Goal: Book appointment/travel/reservation

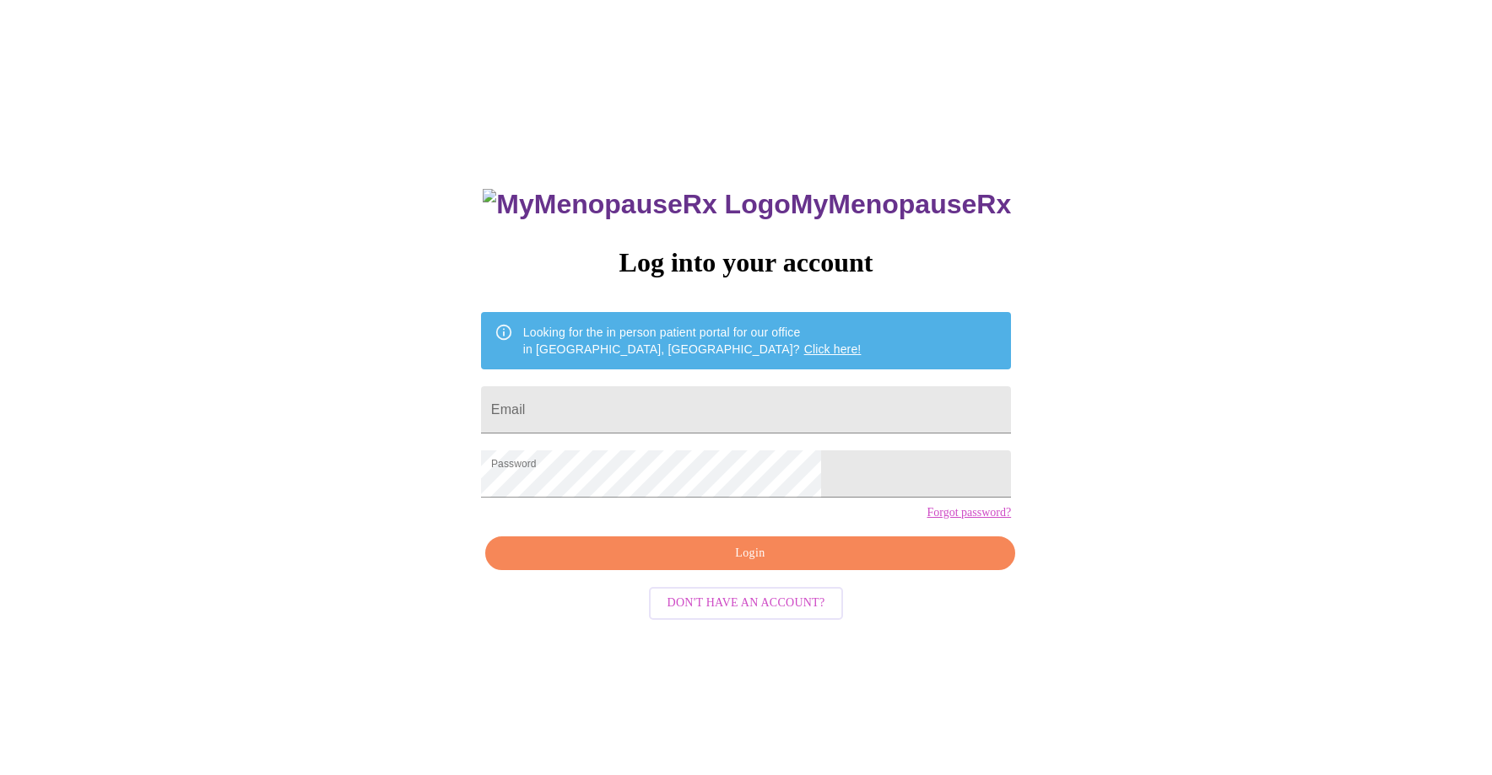
click at [726, 378] on form "Email" at bounding box center [746, 410] width 530 height 64
click at [722, 398] on input "Email" at bounding box center [746, 409] width 530 height 47
type input "[EMAIL_ADDRESS][DOMAIN_NAME]"
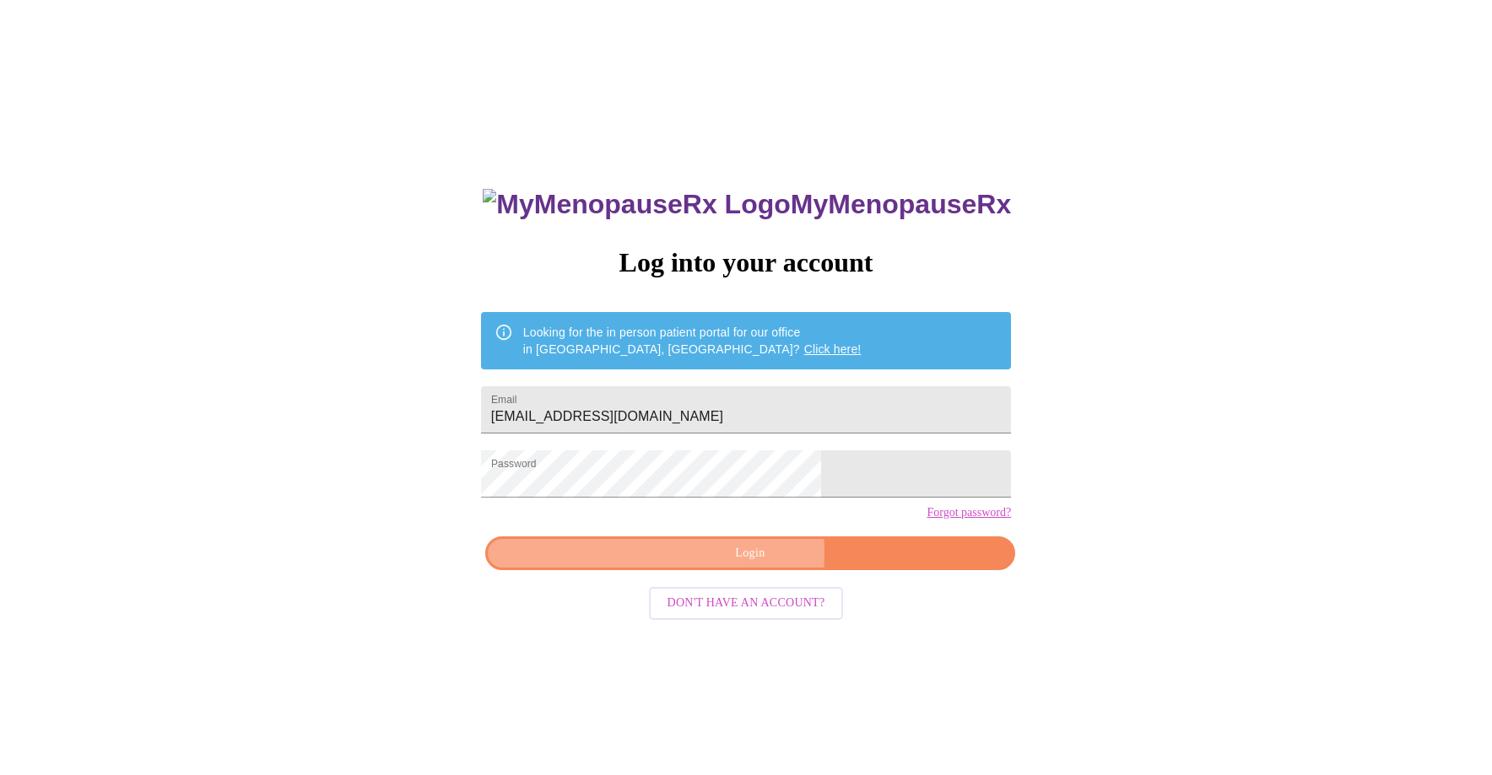
click at [699, 564] on span "Login" at bounding box center [750, 553] width 491 height 21
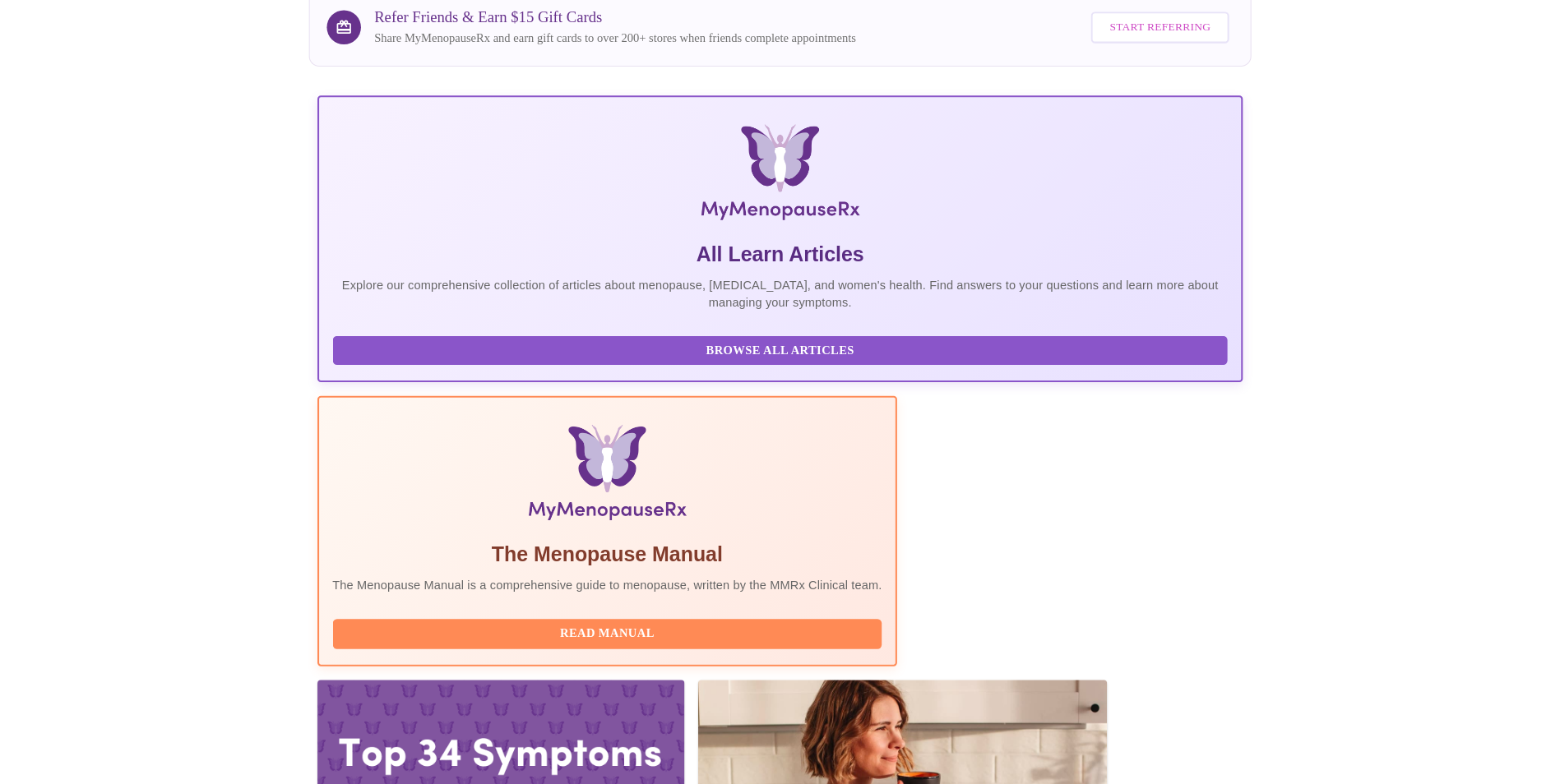
scroll to position [116, 0]
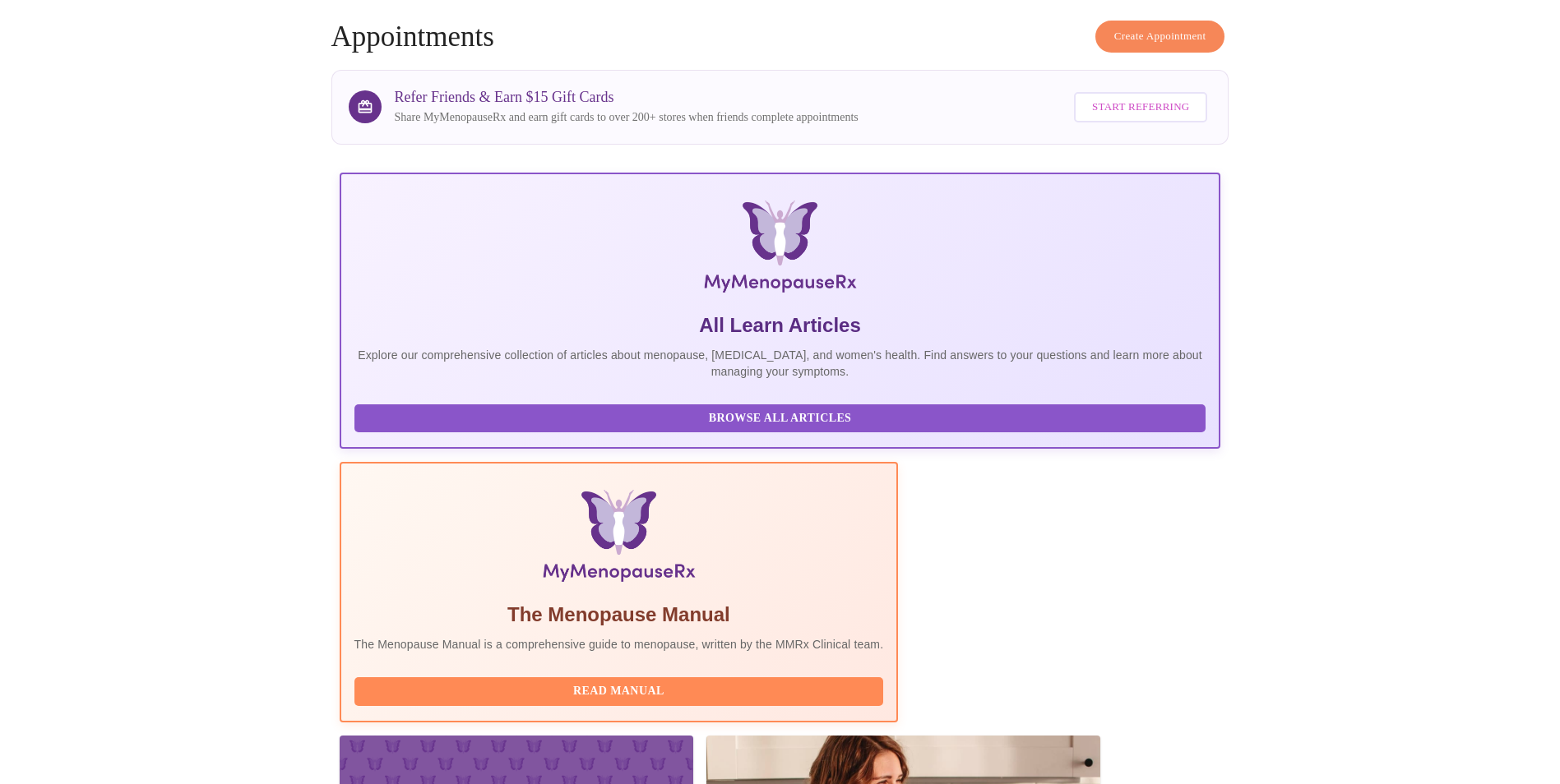
scroll to position [116, 0]
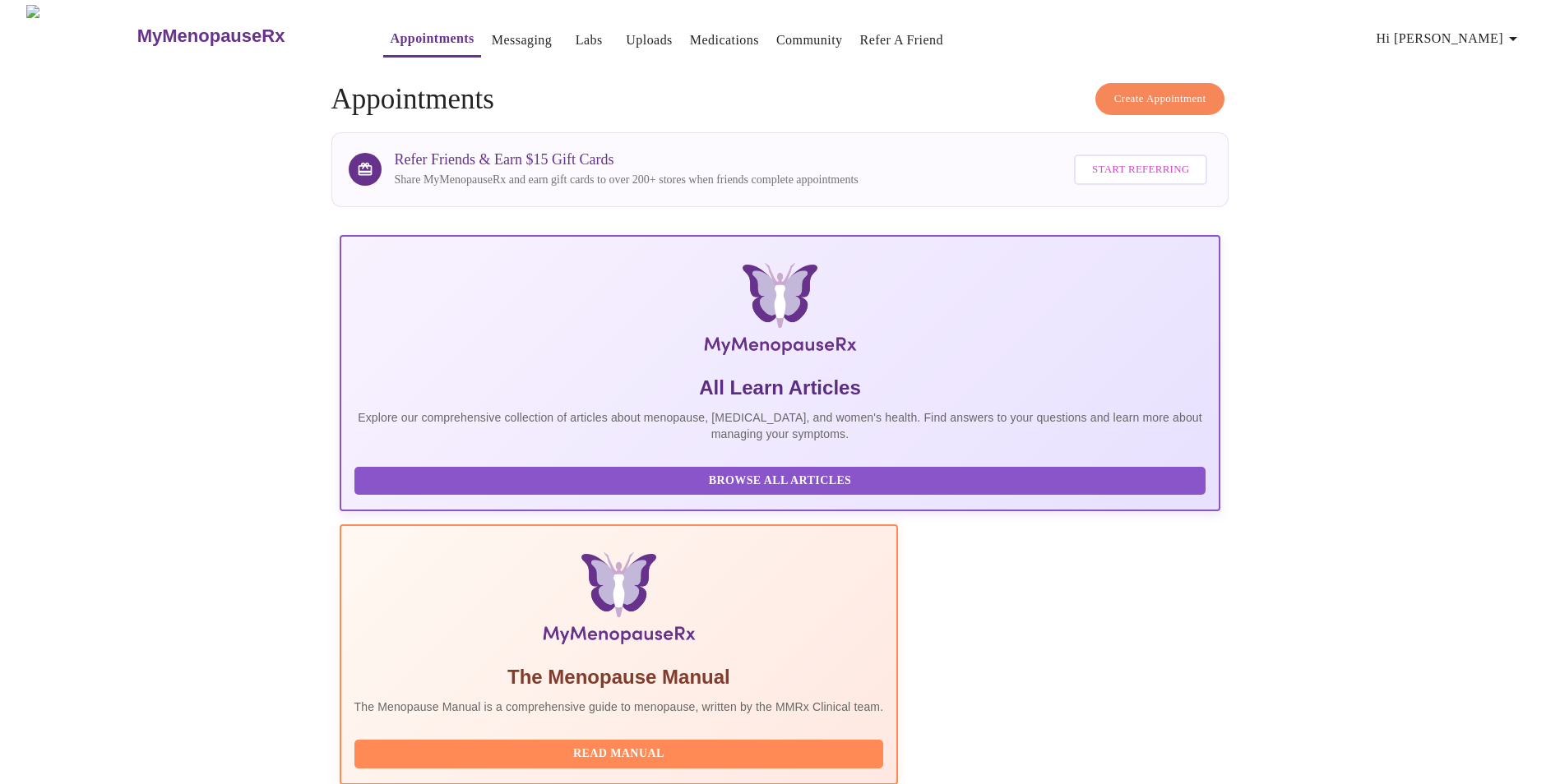
scroll to position [0, 0]
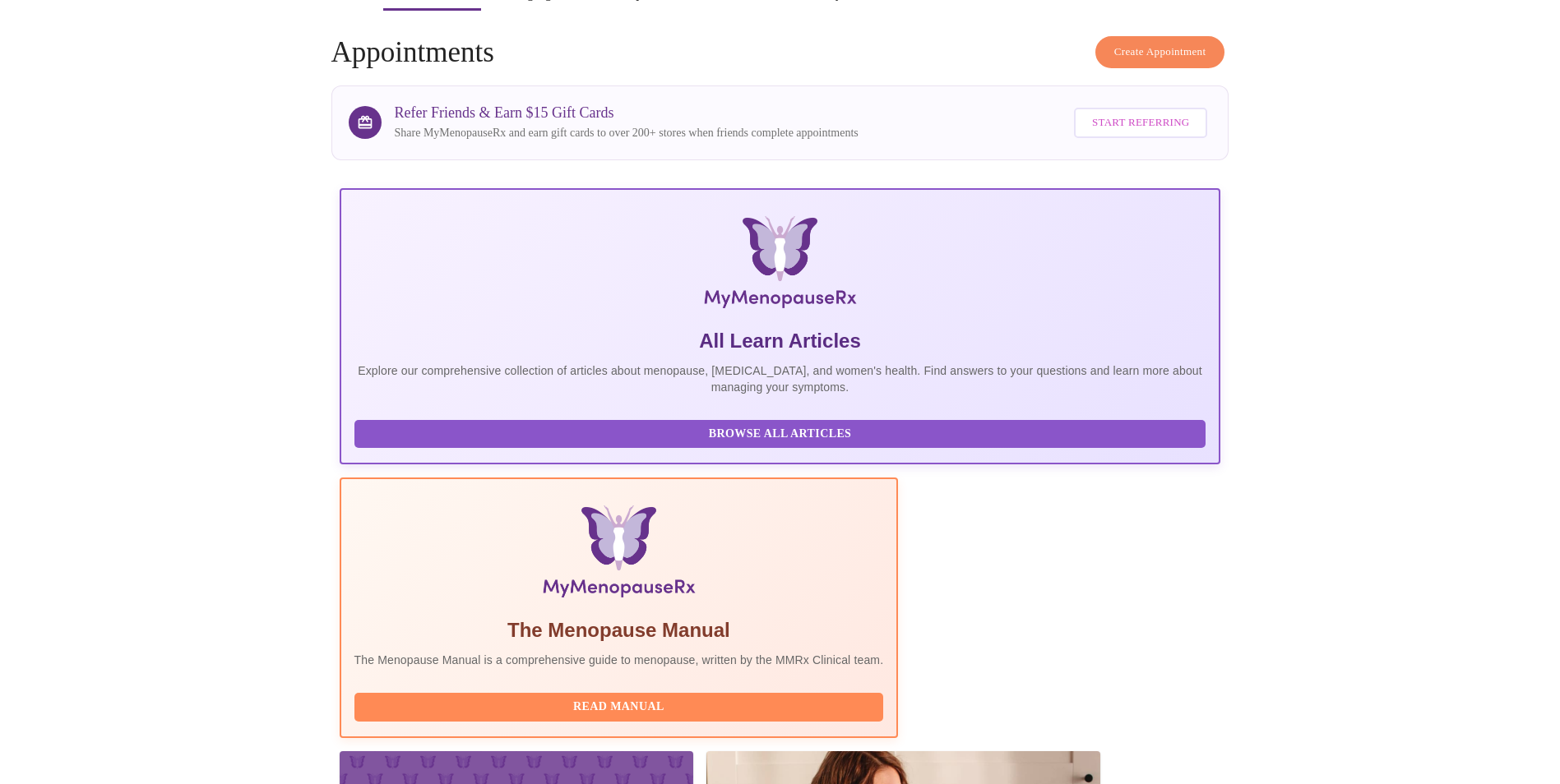
scroll to position [116, 0]
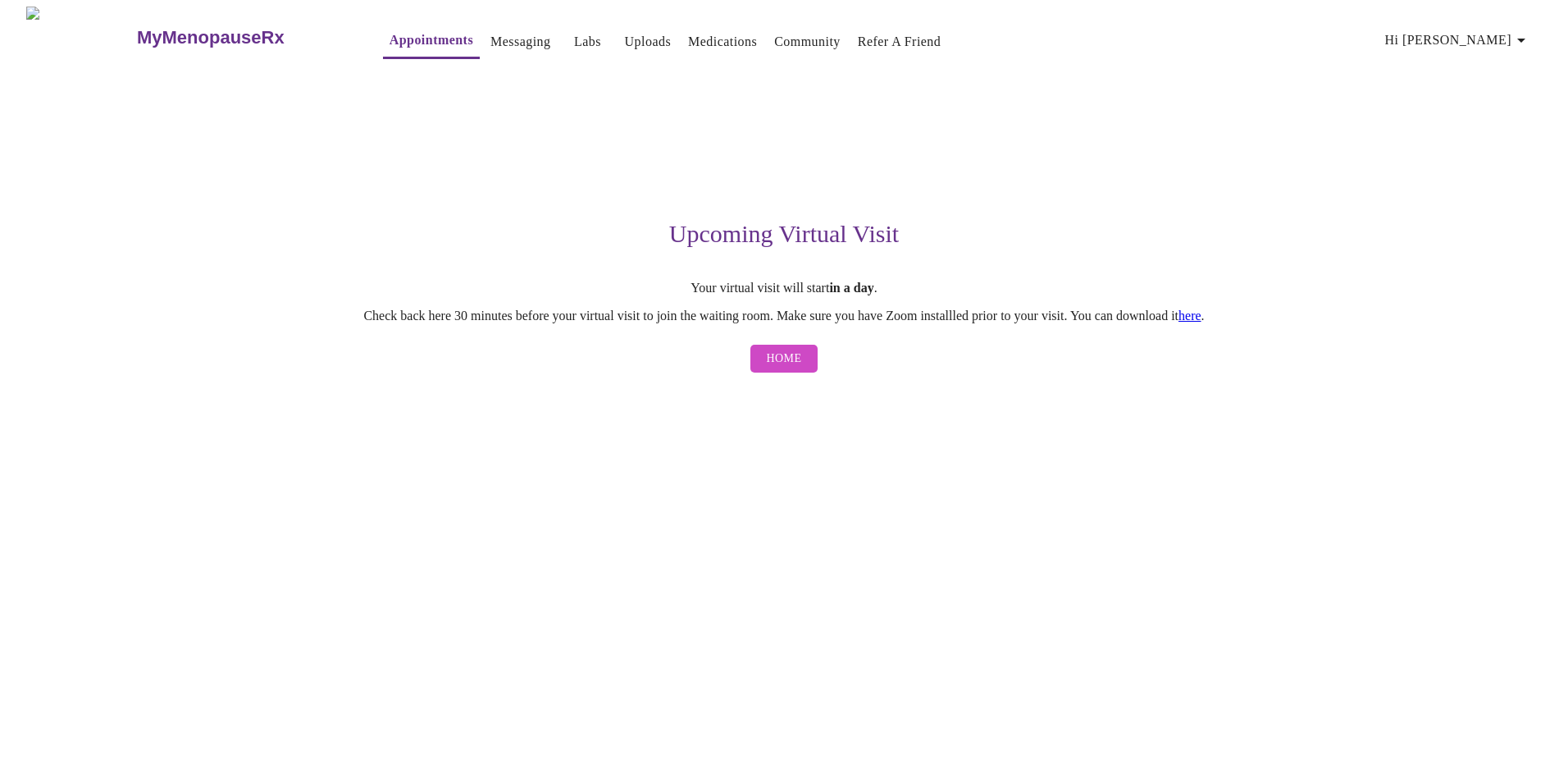
click at [1202, 318] on link "here" at bounding box center [1190, 315] width 23 height 14
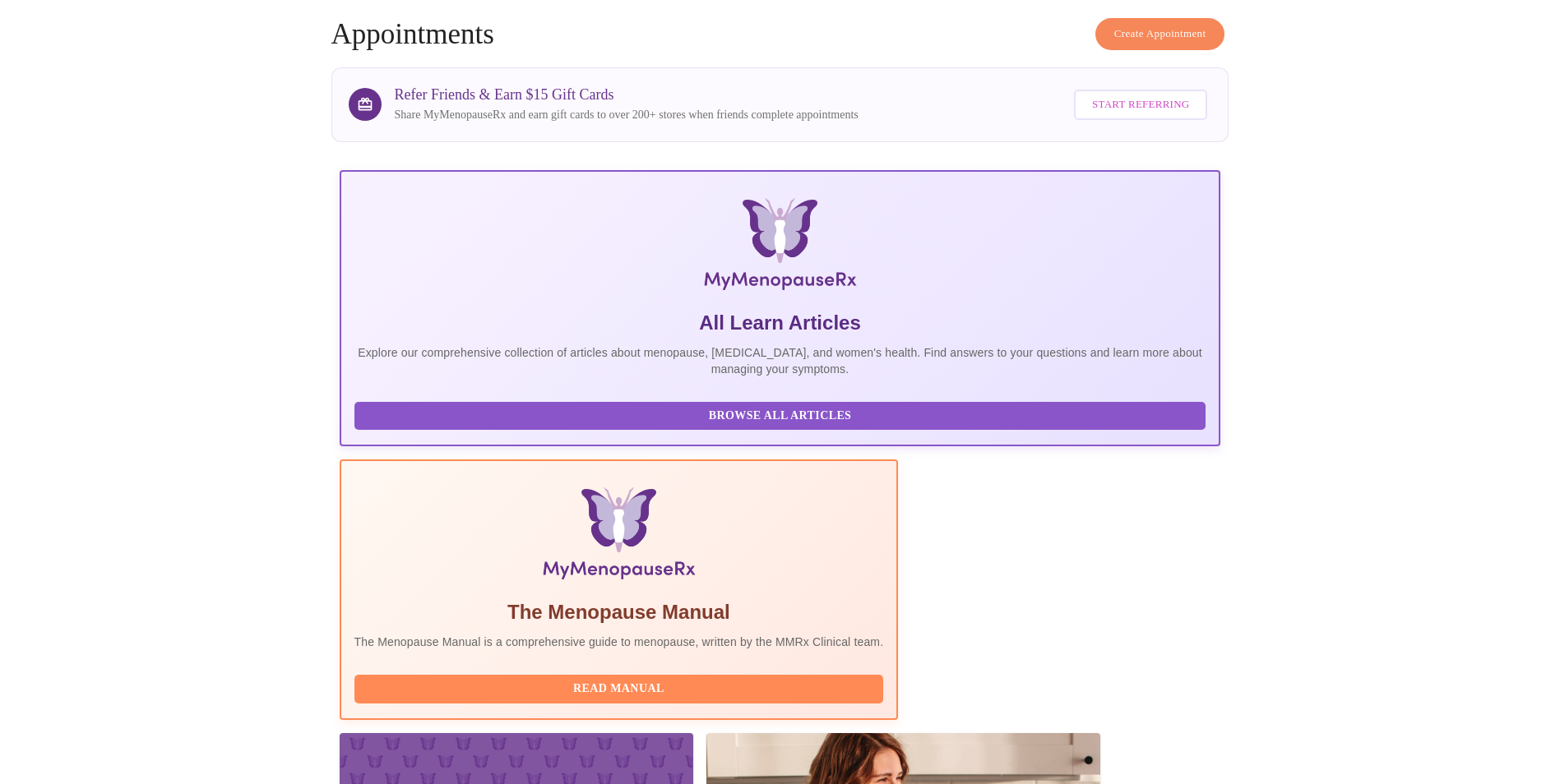
scroll to position [116, 0]
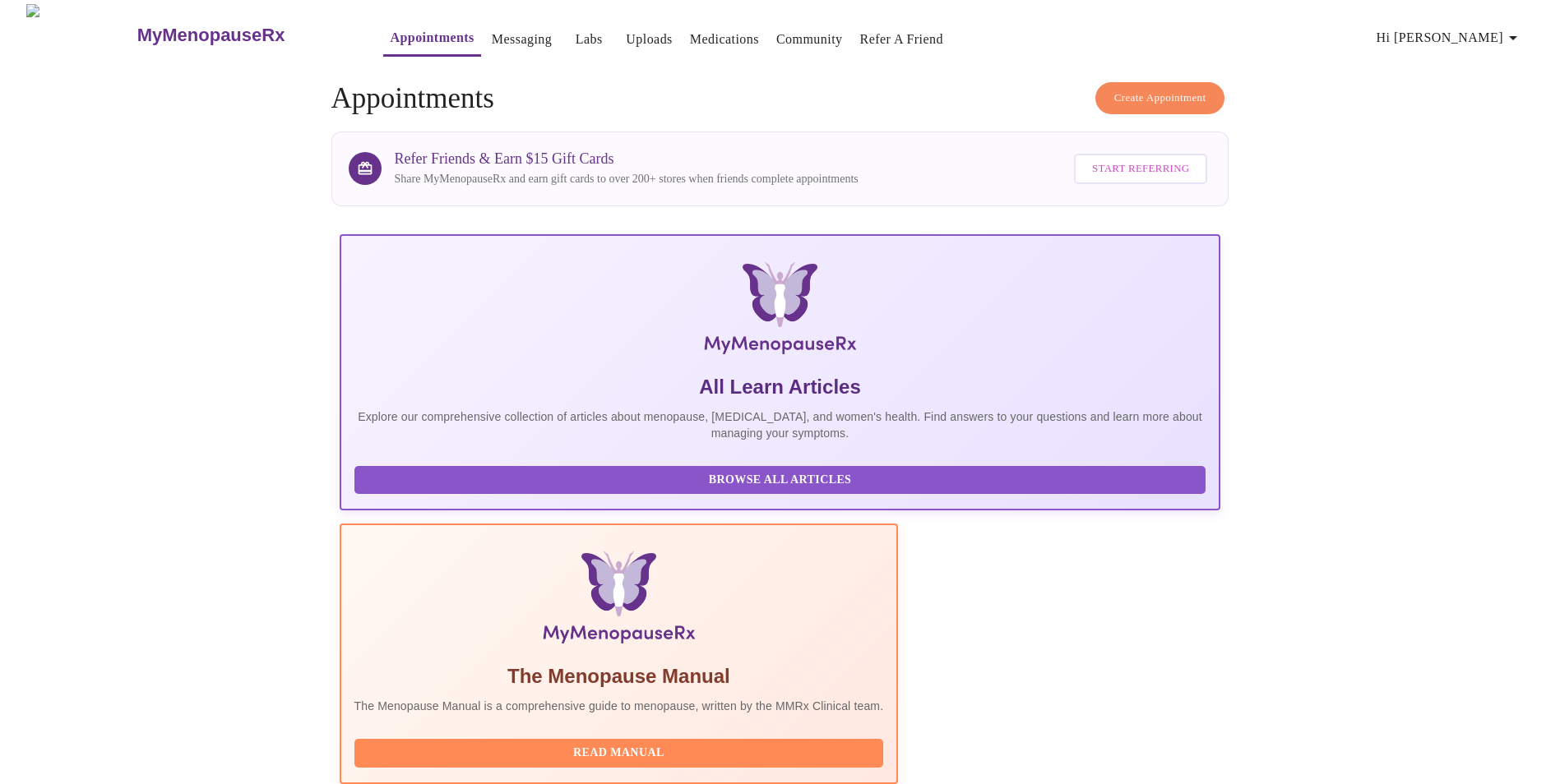
scroll to position [0, 0]
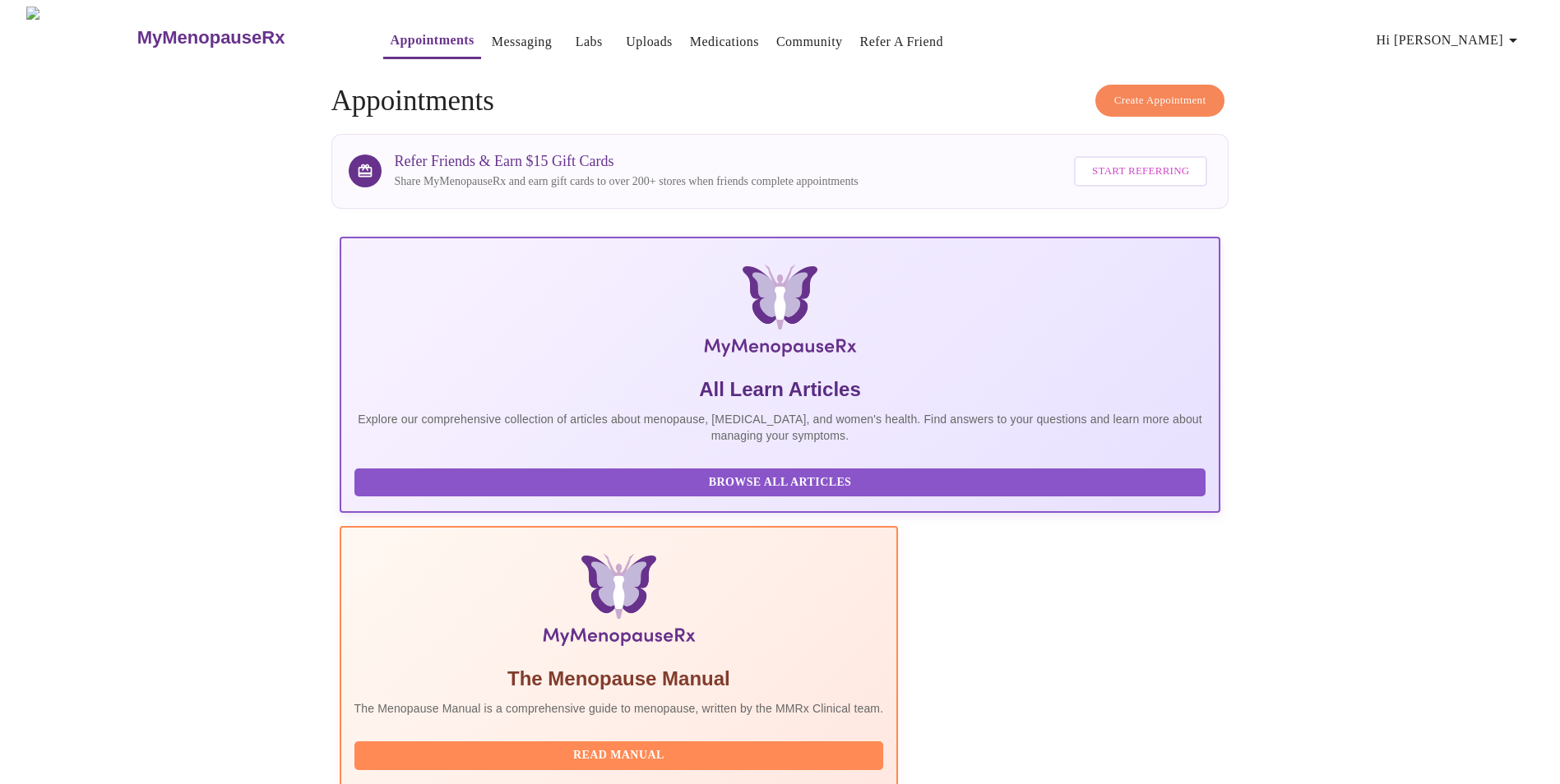
click at [1481, 37] on span "Hi [PERSON_NAME]" at bounding box center [1449, 41] width 146 height 23
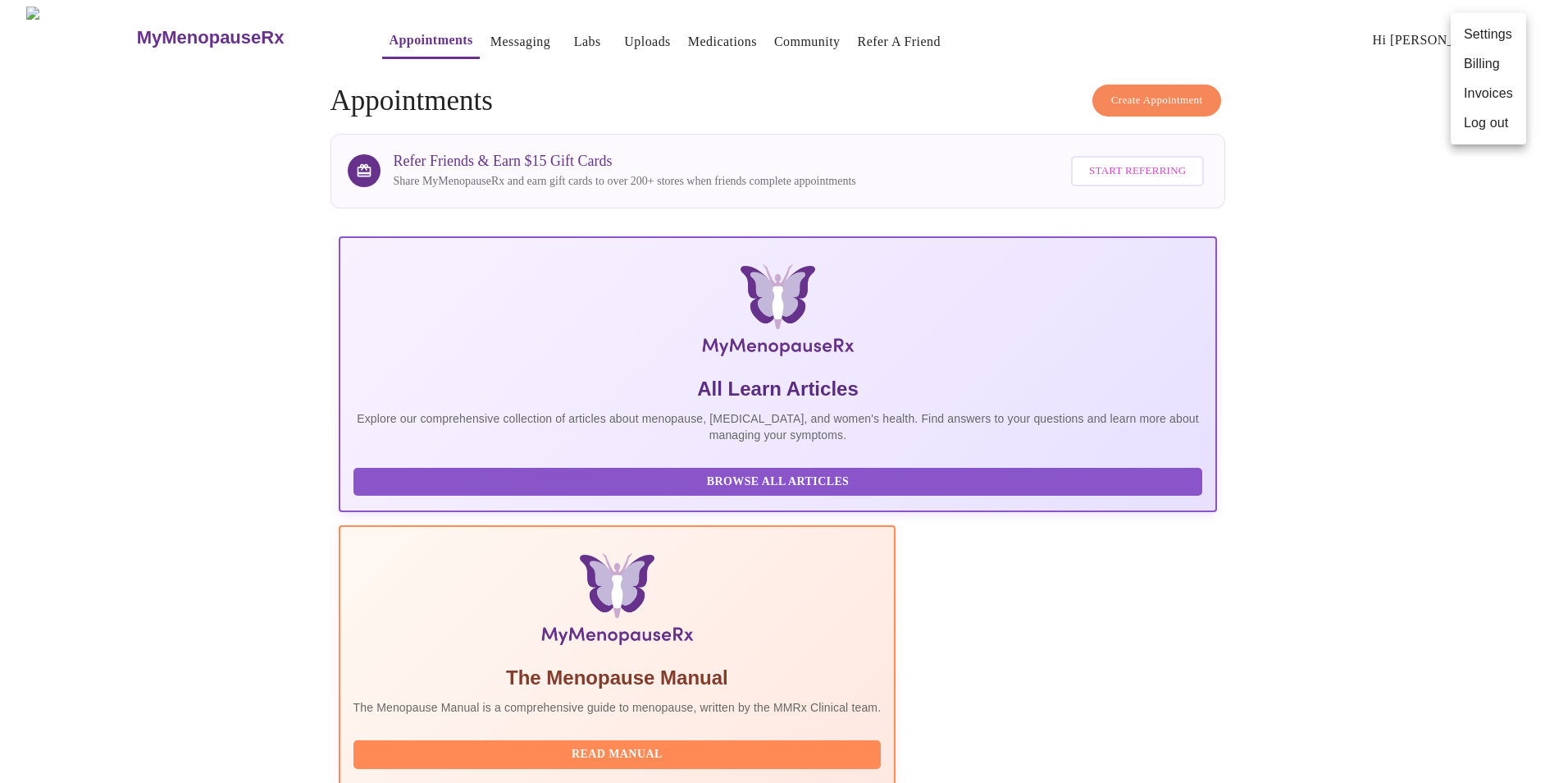
click at [474, 38] on div at bounding box center [784, 391] width 1568 height 783
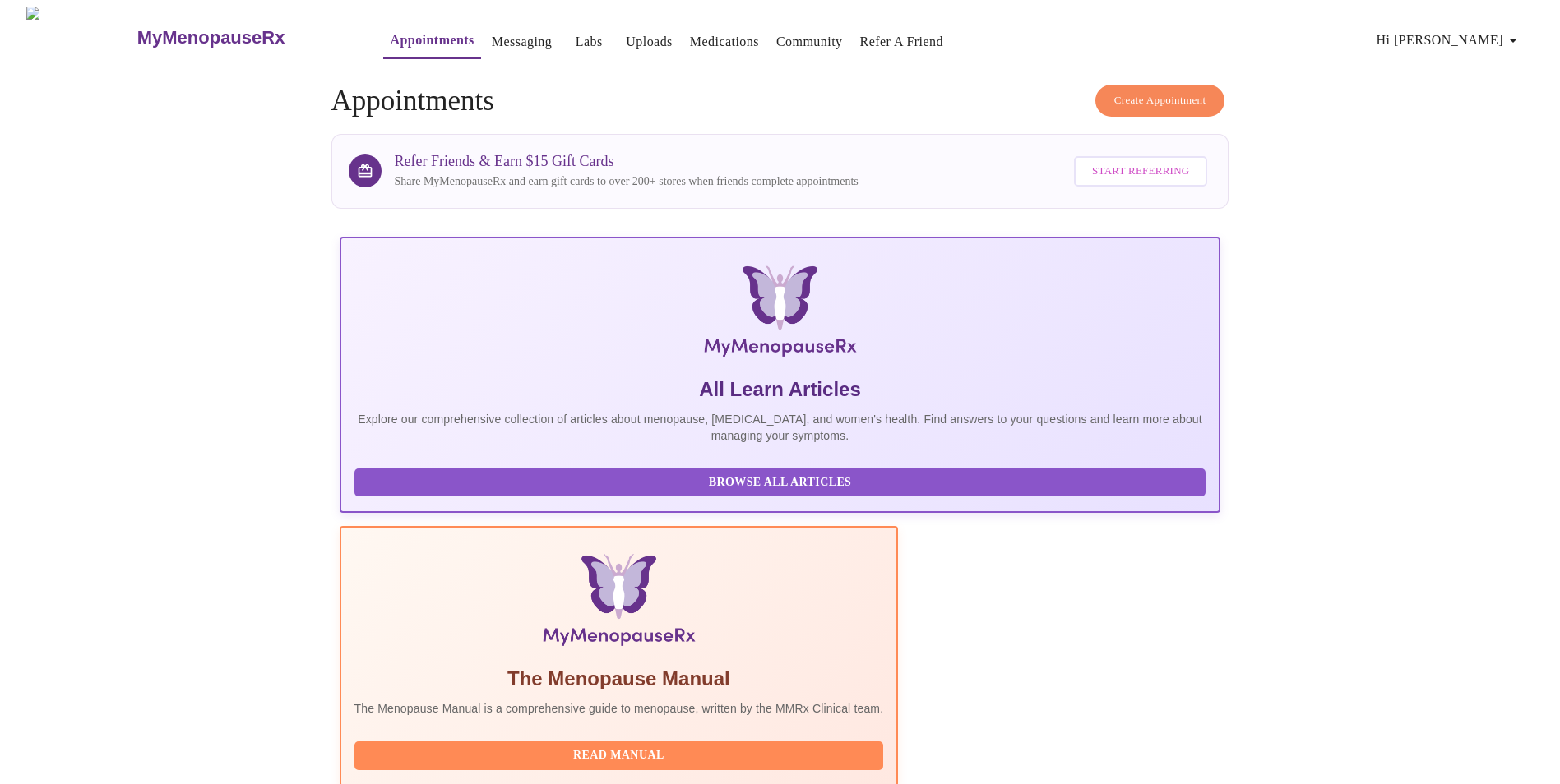
click at [492, 35] on link "Messaging" at bounding box center [522, 42] width 60 height 23
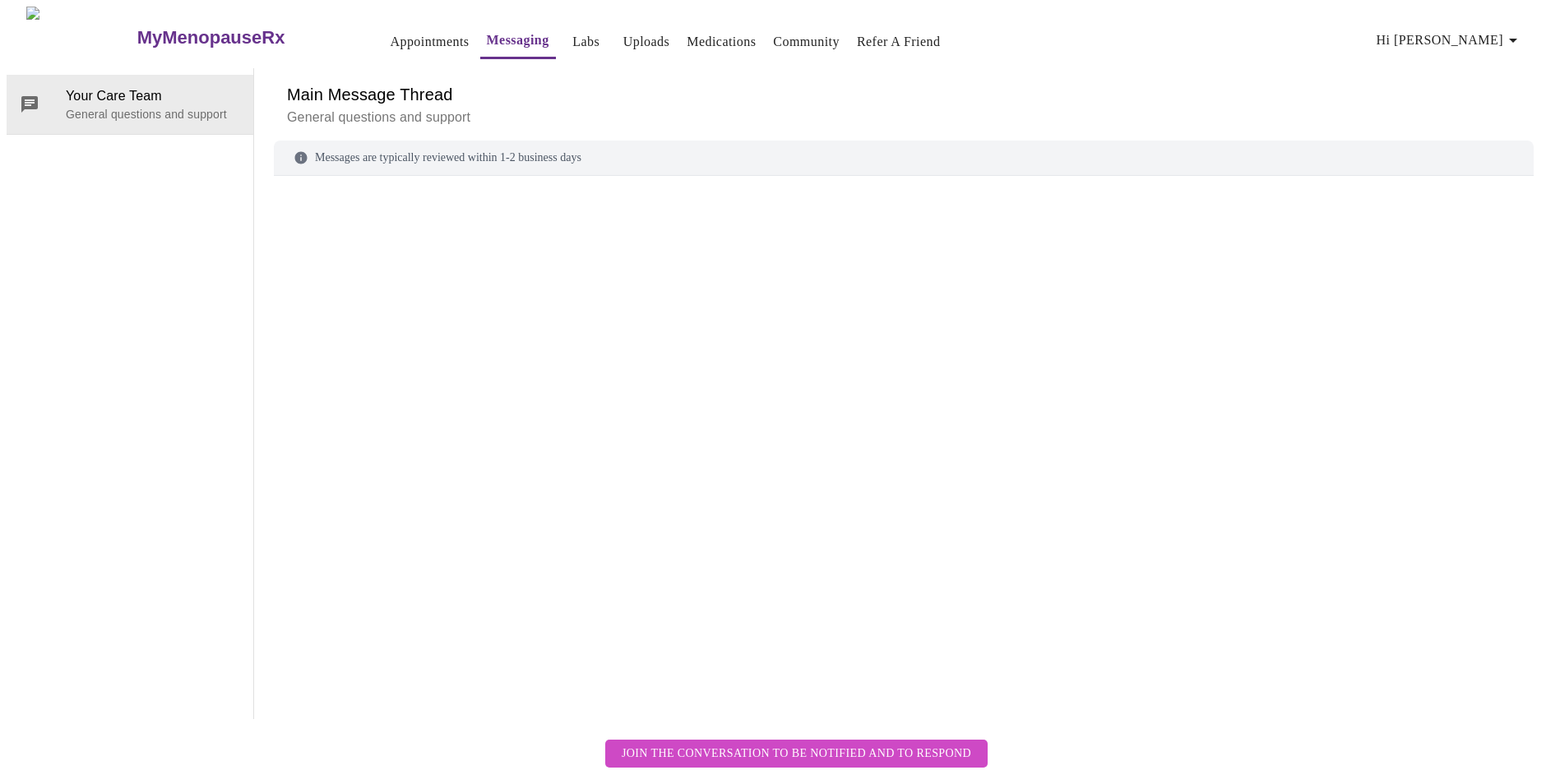
scroll to position [61, 0]
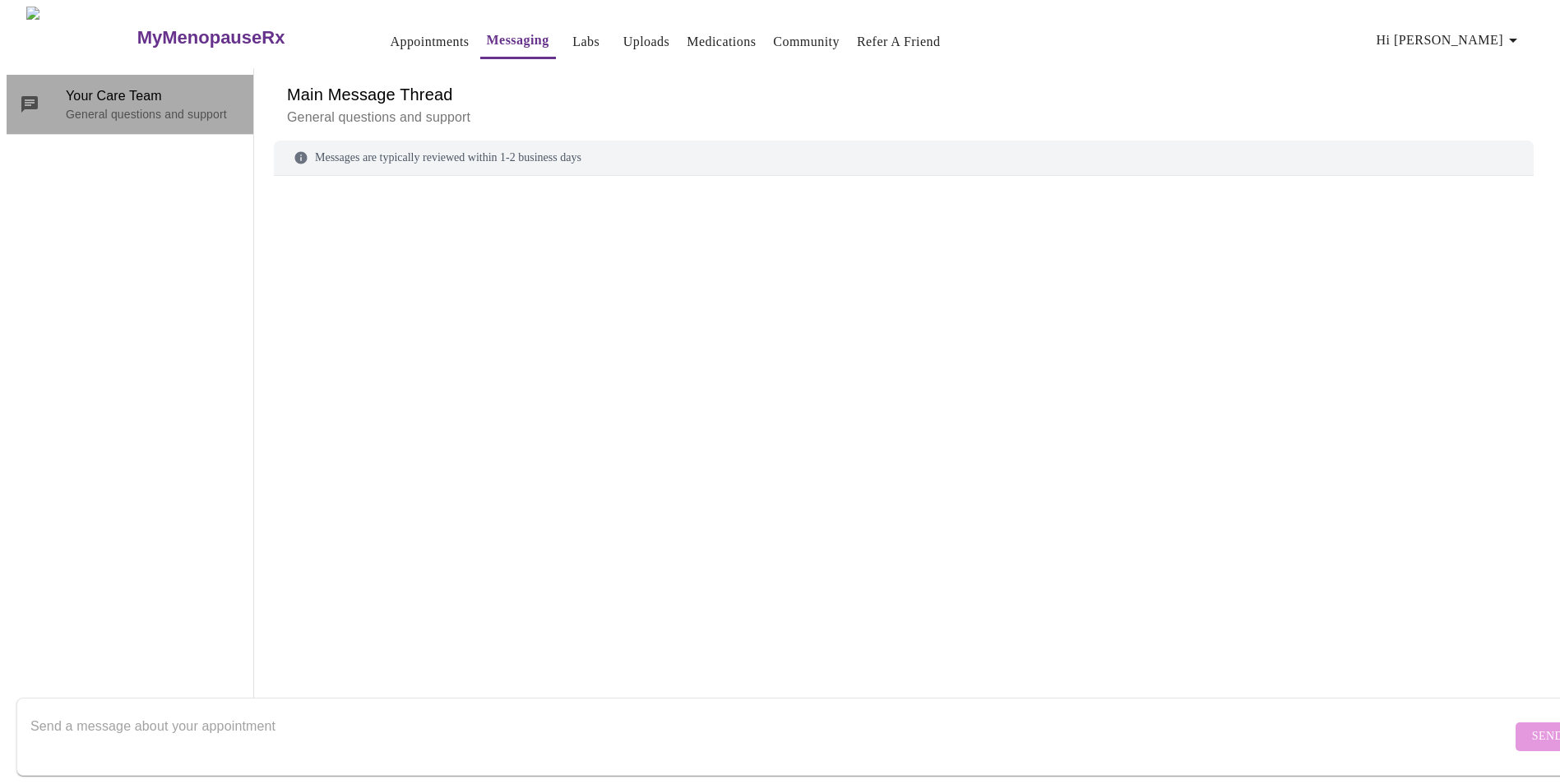
click at [143, 106] on p "General questions and support" at bounding box center [152, 114] width 174 height 17
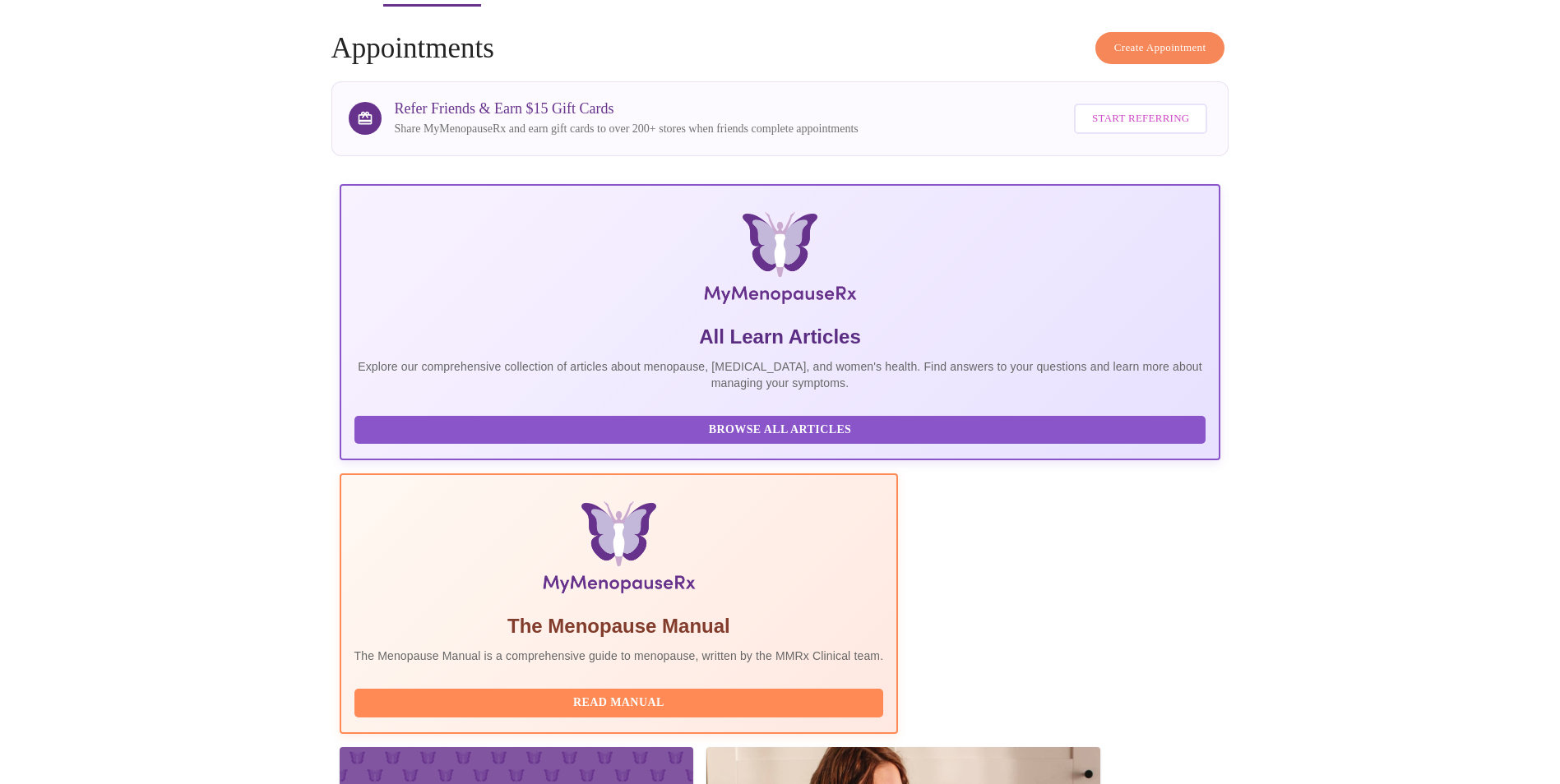
scroll to position [116, 0]
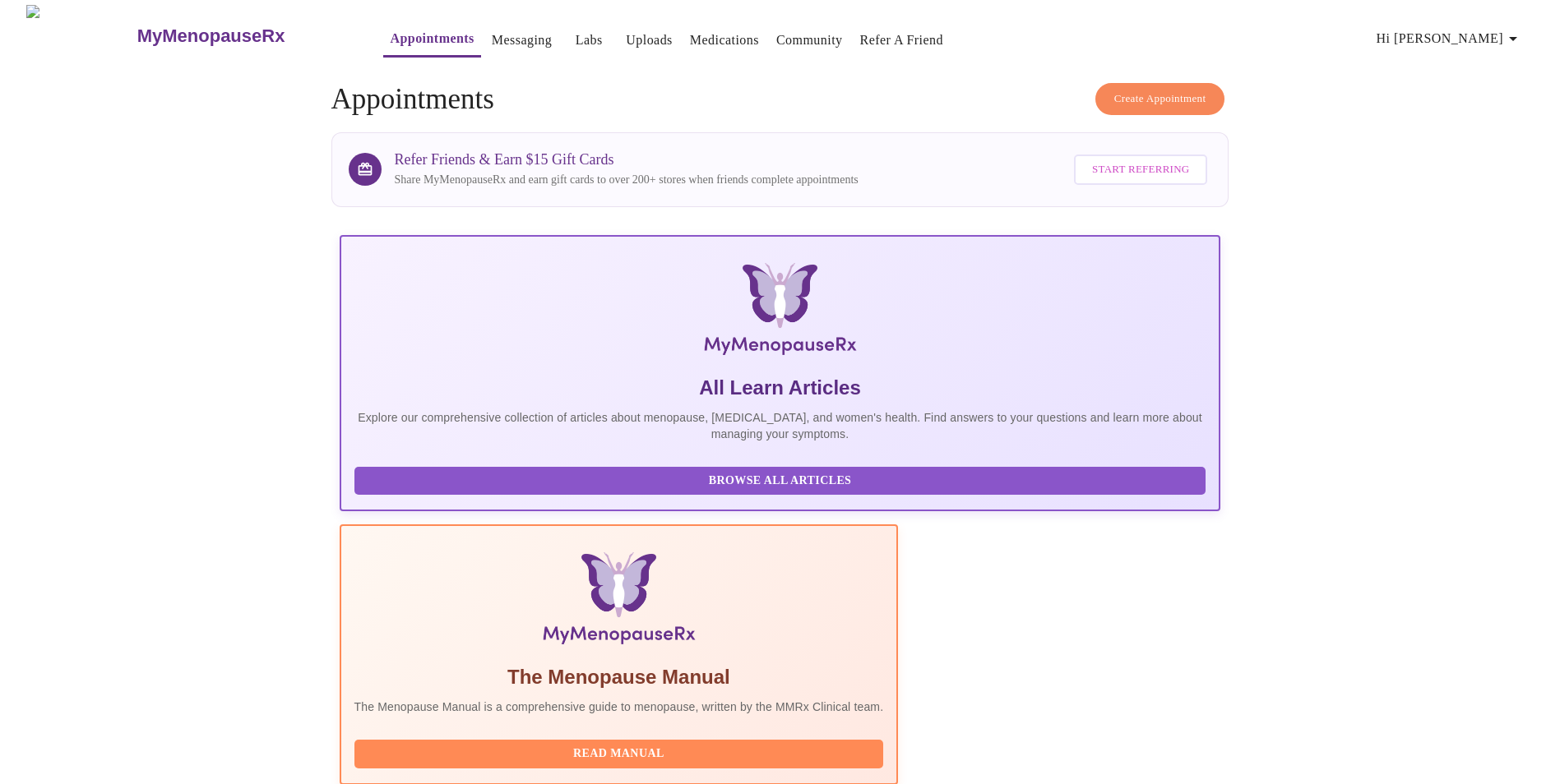
scroll to position [0, 0]
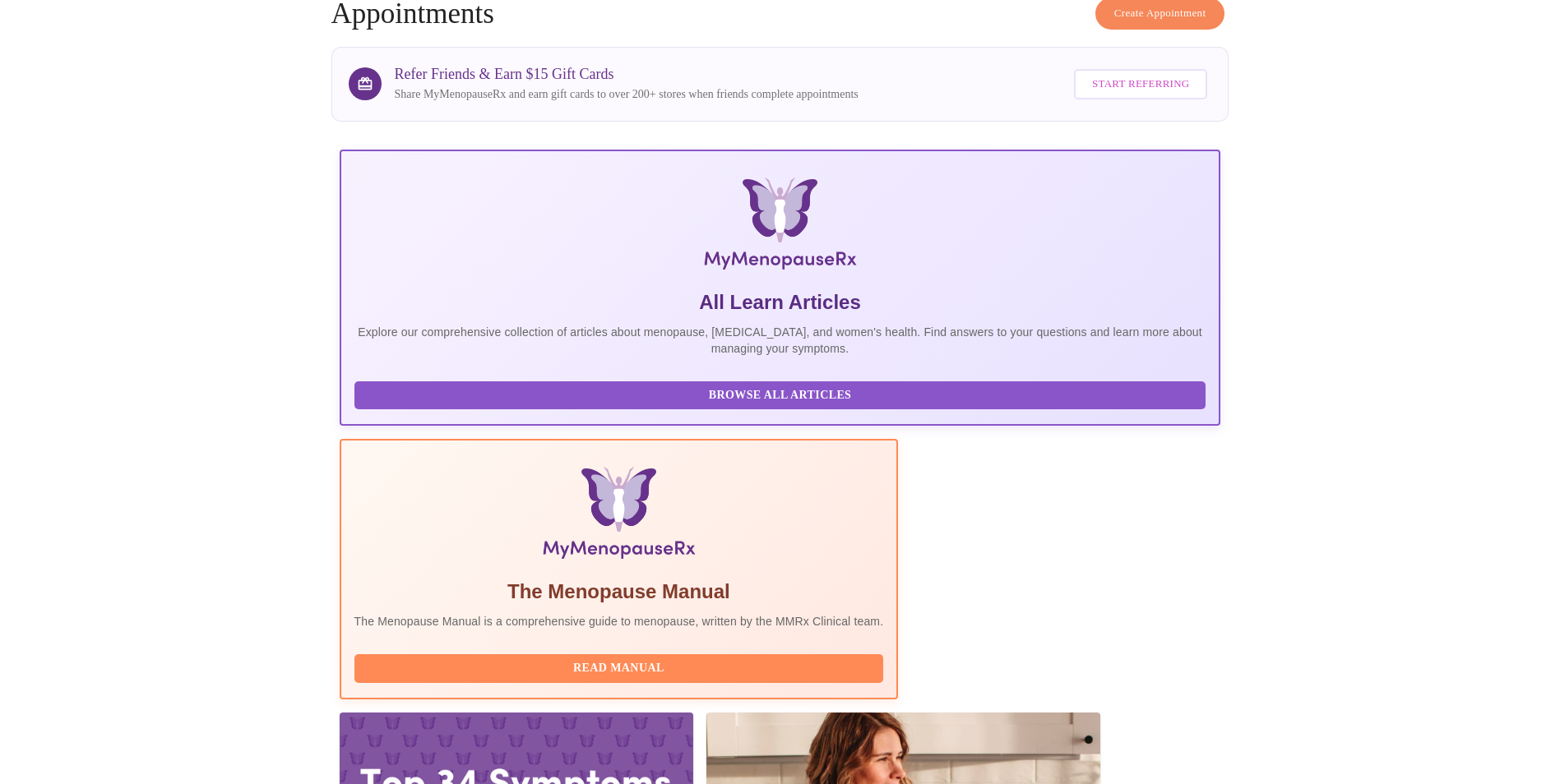
scroll to position [116, 0]
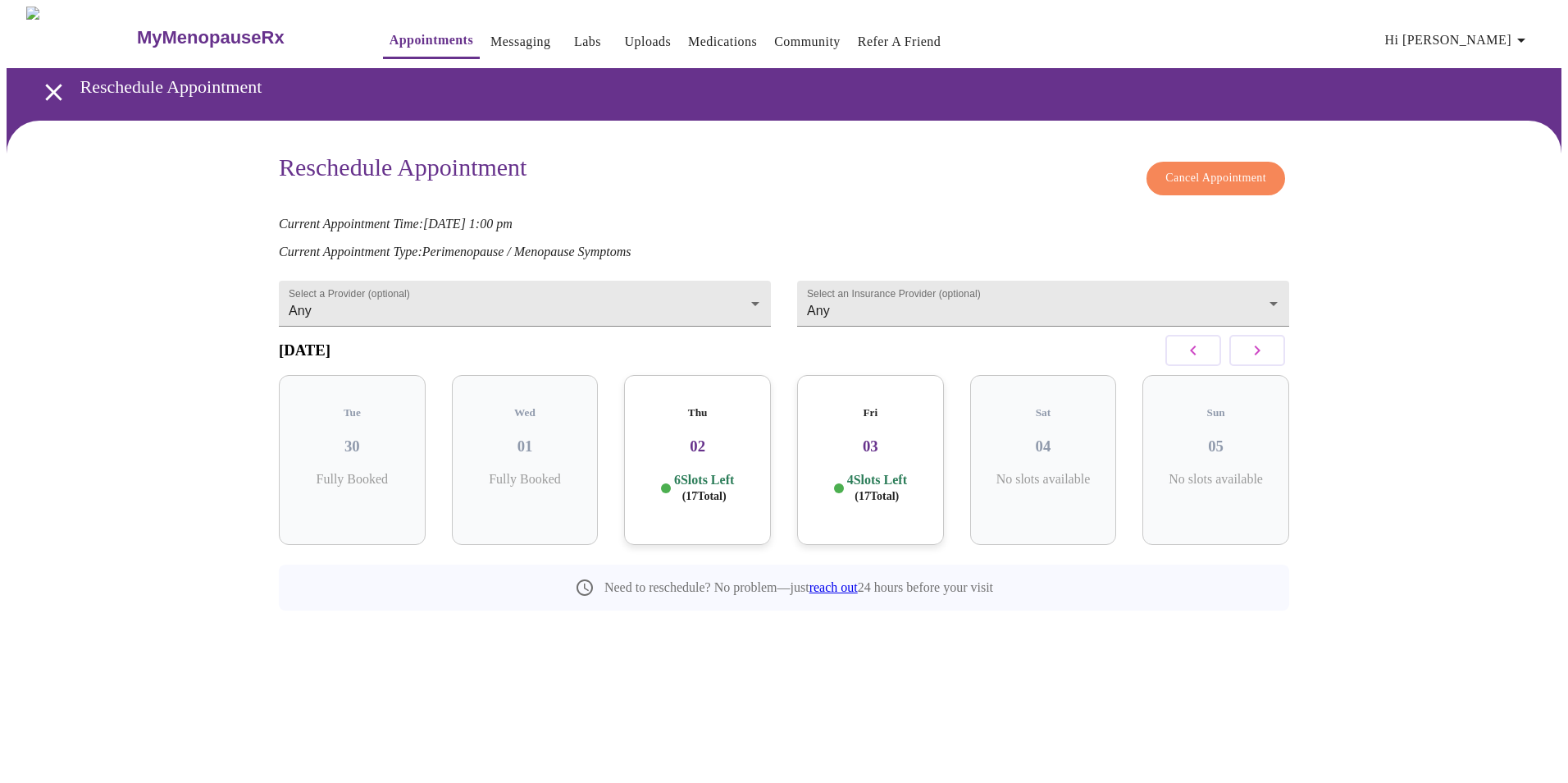
click at [728, 472] on p "6 Slots Left ( 17 Total)" at bounding box center [705, 487] width 60 height 32
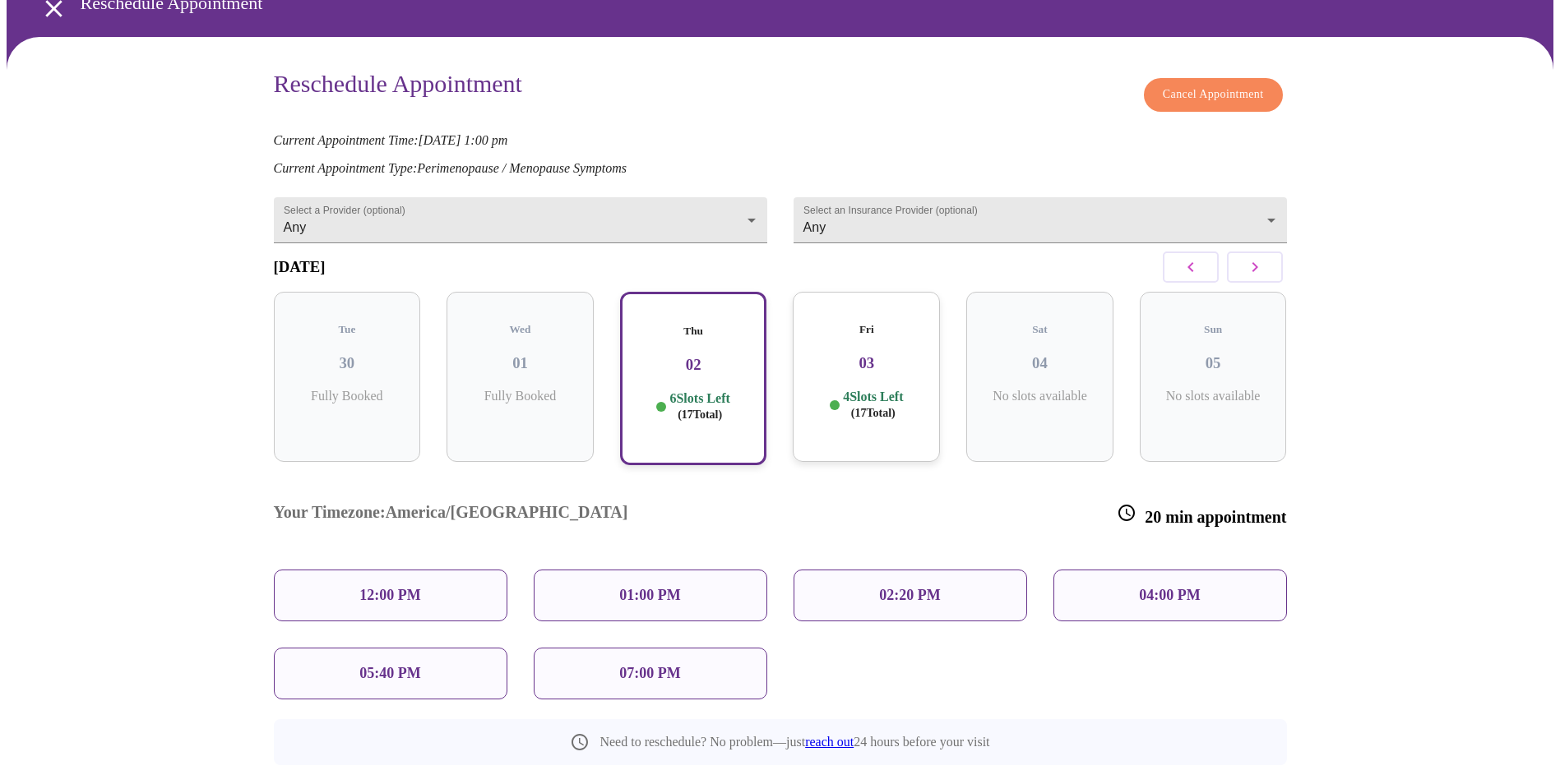
scroll to position [97, 0]
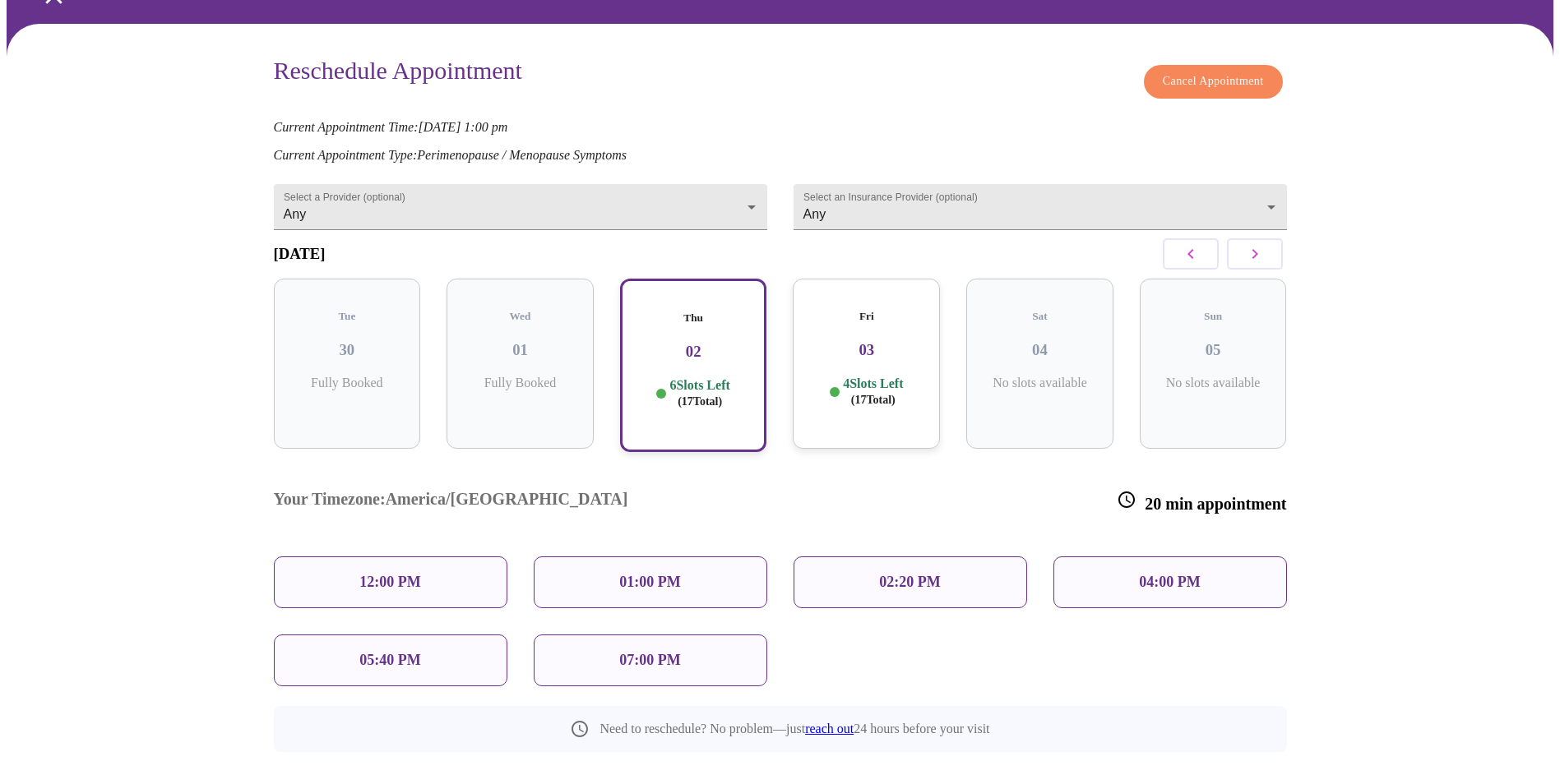
click at [392, 574] on p "12:00 PM" at bounding box center [390, 582] width 60 height 18
click at [384, 574] on p "12:00 PM" at bounding box center [390, 582] width 60 height 18
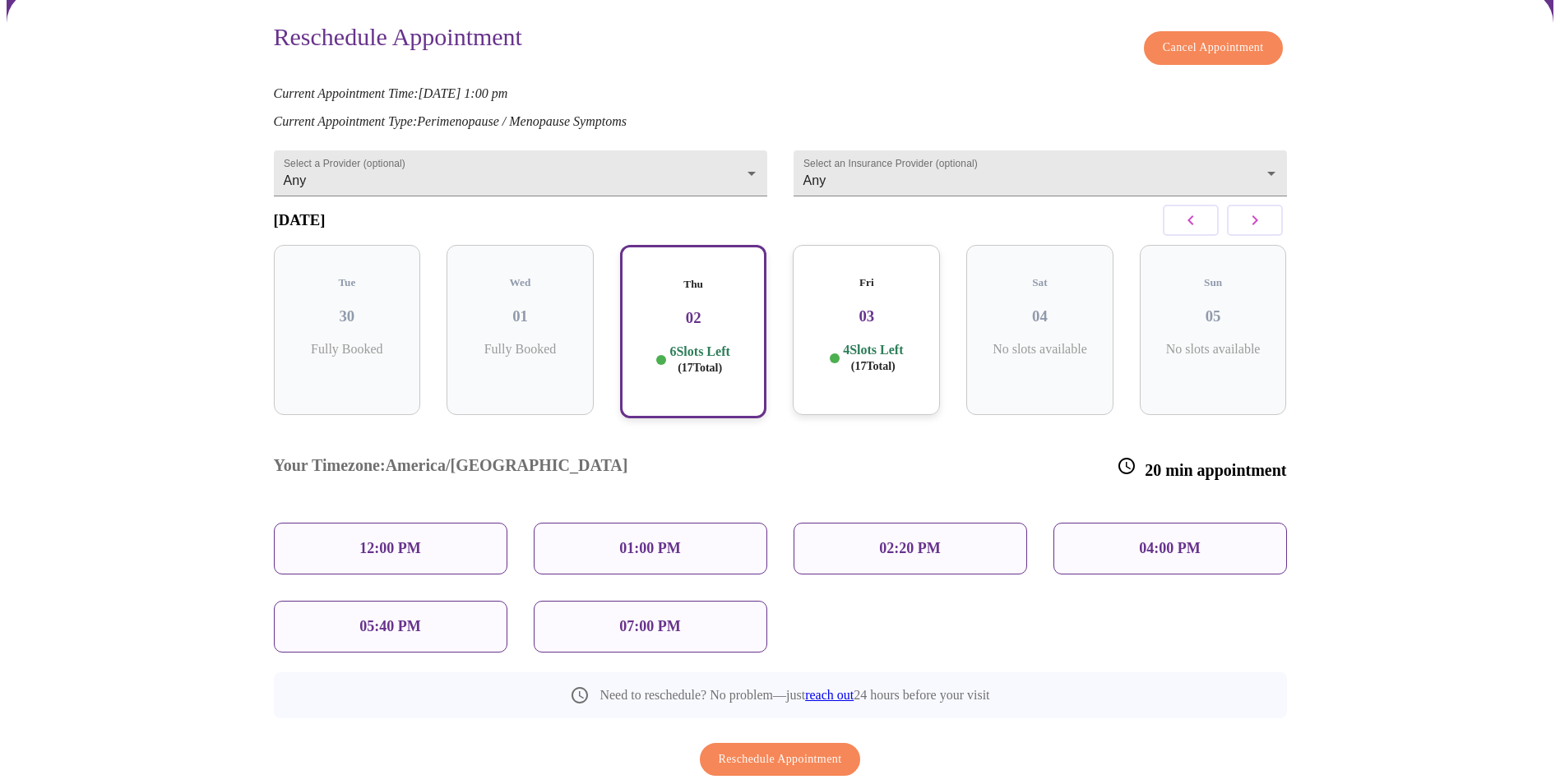
scroll to position [163, 0]
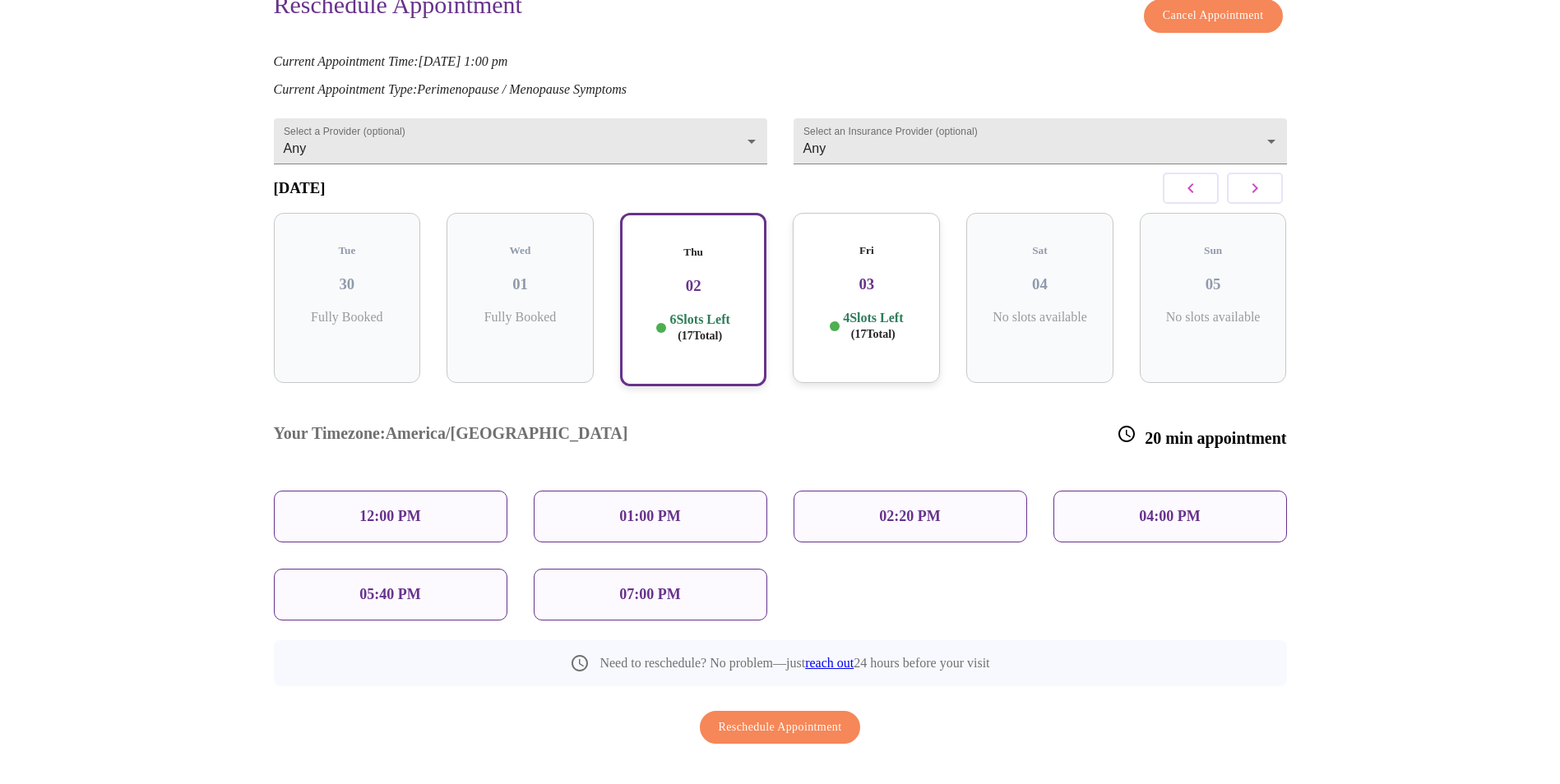
click at [735, 299] on div "Thu 02 6 Slots Left ( 17 Total)" at bounding box center [693, 300] width 147 height 173
click at [440, 491] on div "12:00 PM" at bounding box center [391, 516] width 234 height 52
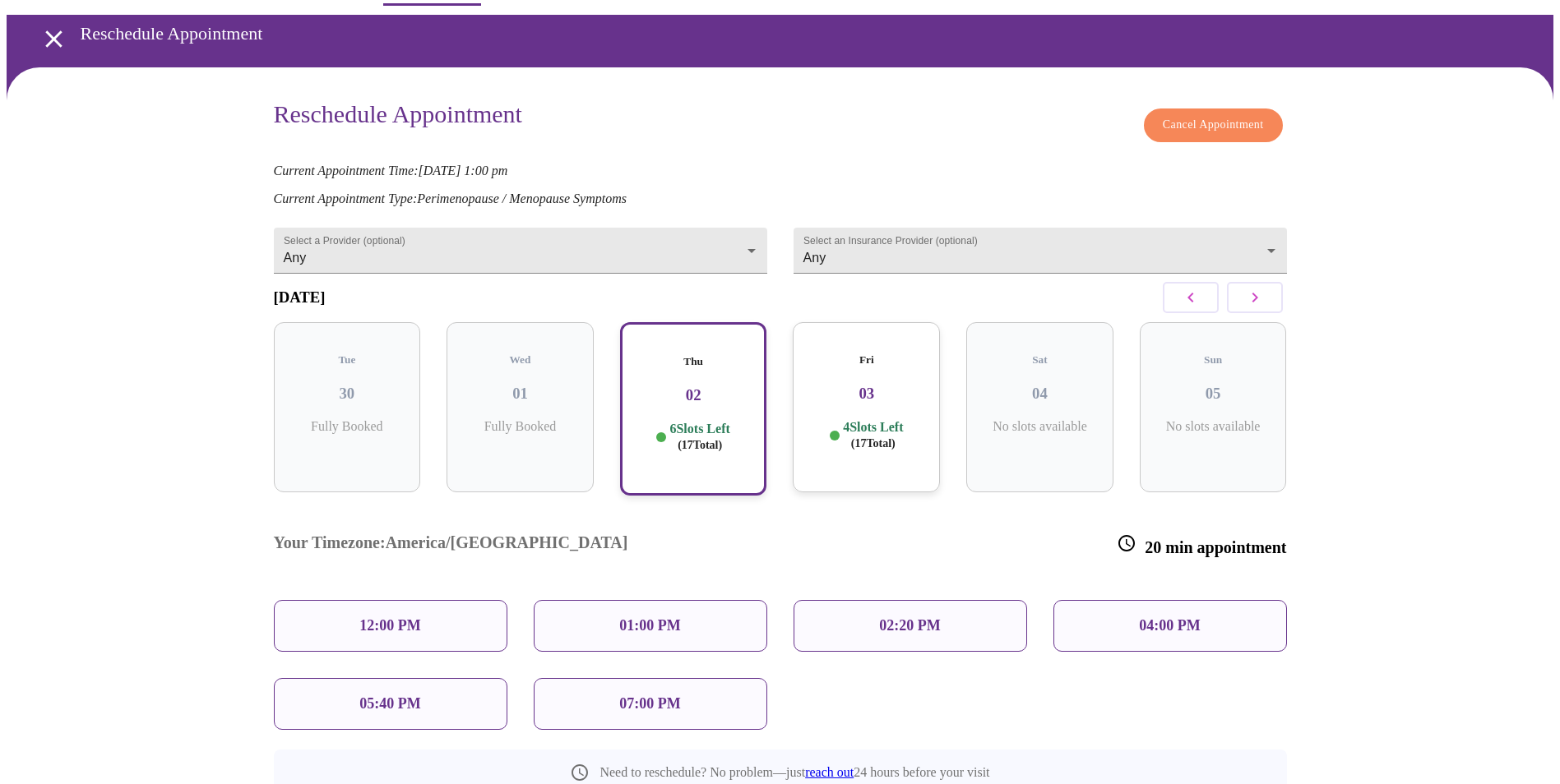
scroll to position [82, 0]
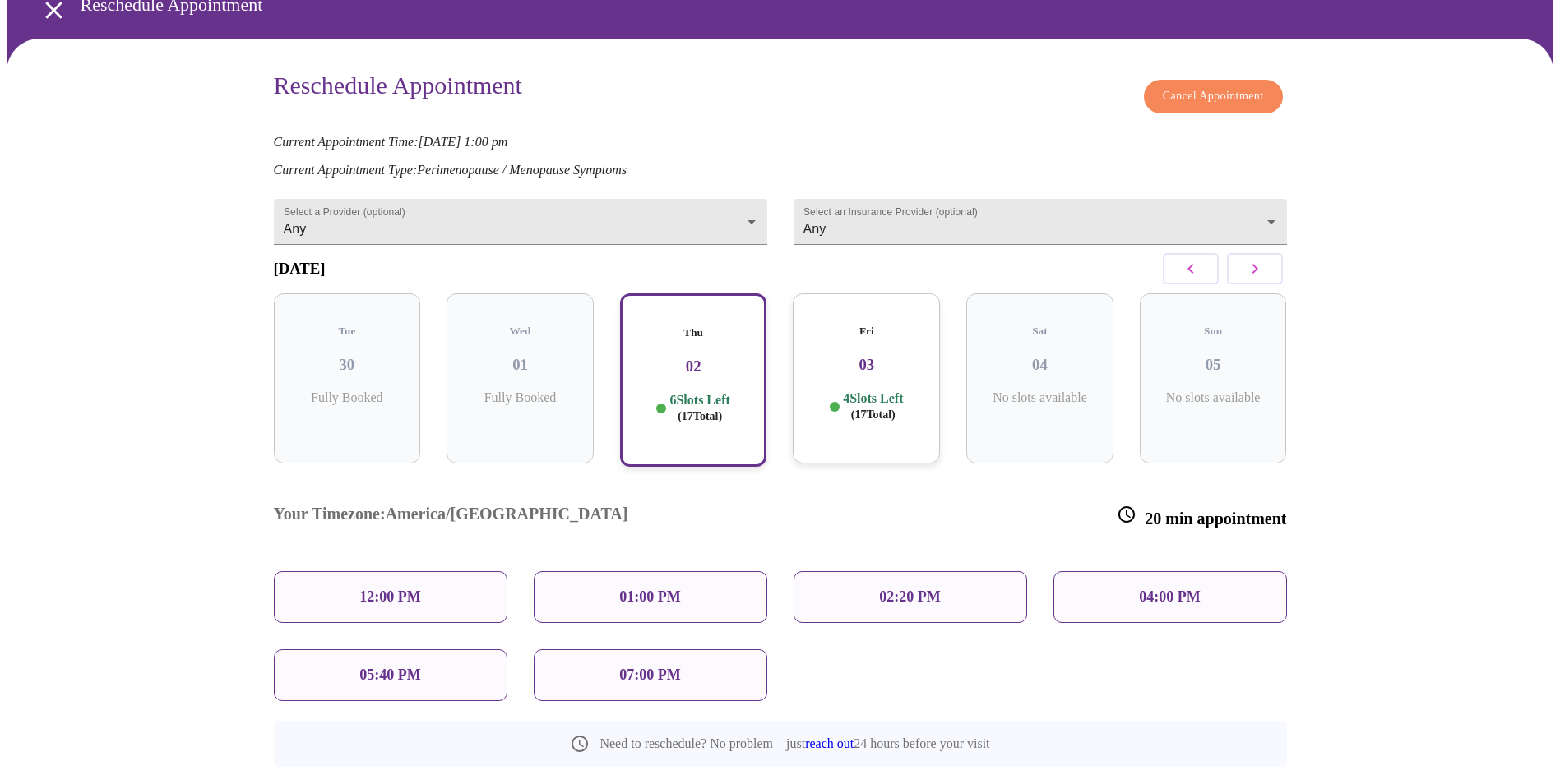
click at [862, 381] on div "Fri 03 4 Slots Left ( 17 Total)" at bounding box center [865, 378] width 147 height 170
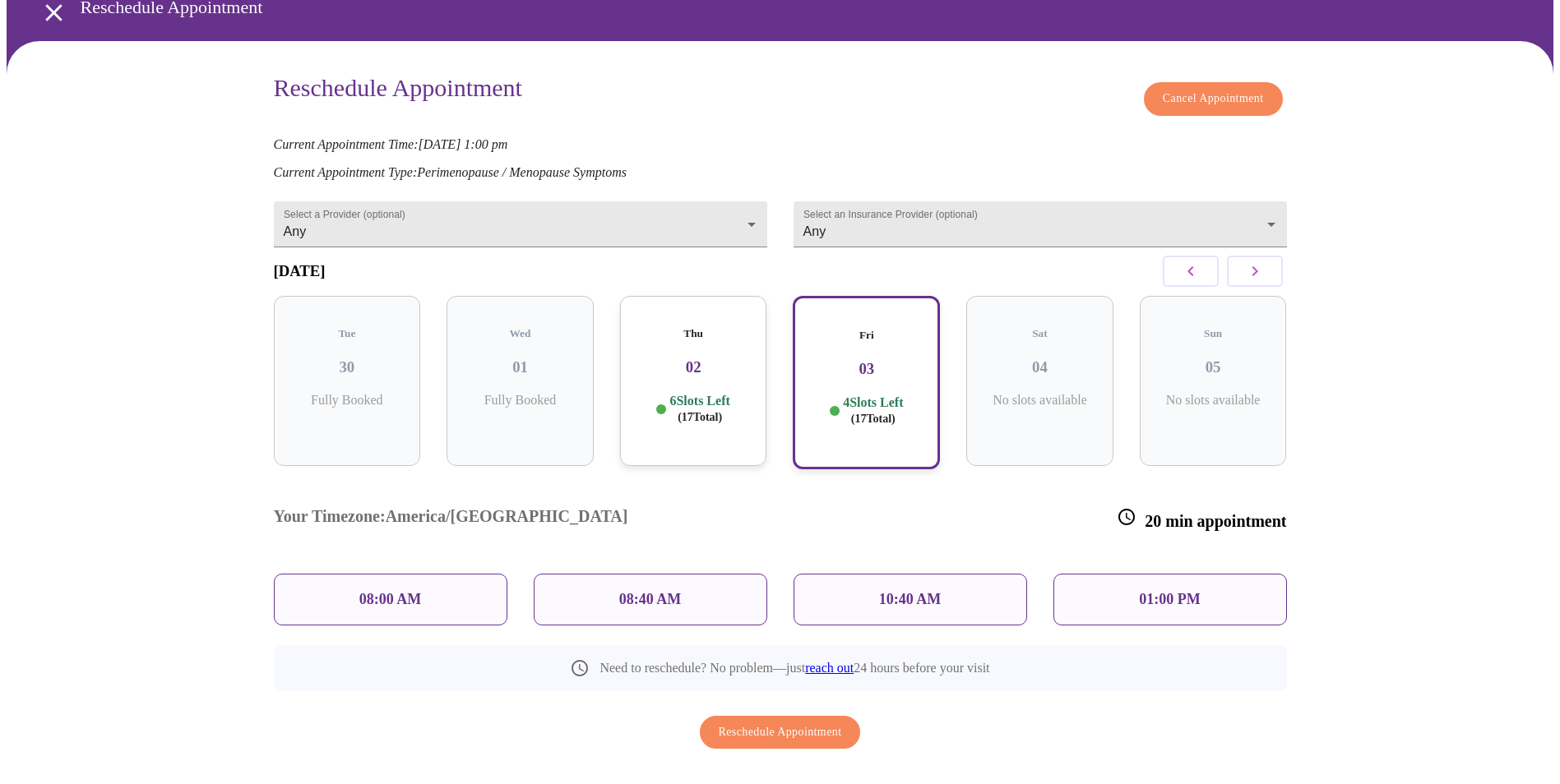
click at [701, 392] on p "6 Slots Left ( 17 Total)" at bounding box center [700, 408] width 60 height 32
